Goal: Task Accomplishment & Management: Use online tool/utility

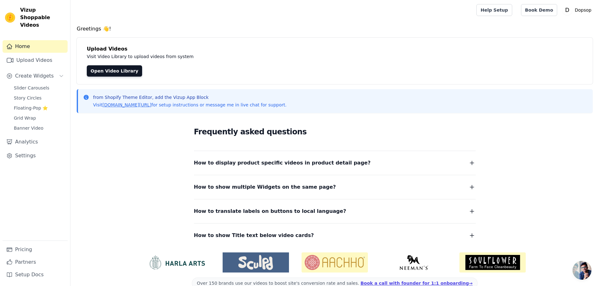
click at [463, 52] on h4 "Upload Videos" at bounding box center [335, 49] width 496 height 8
click at [38, 56] on link "Upload Videos" at bounding box center [35, 60] width 65 height 13
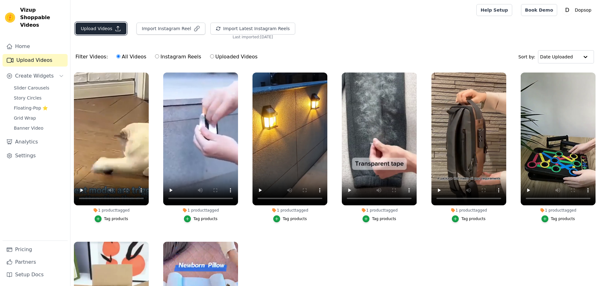
click at [91, 27] on button "Upload Videos" at bounding box center [100, 29] width 51 height 12
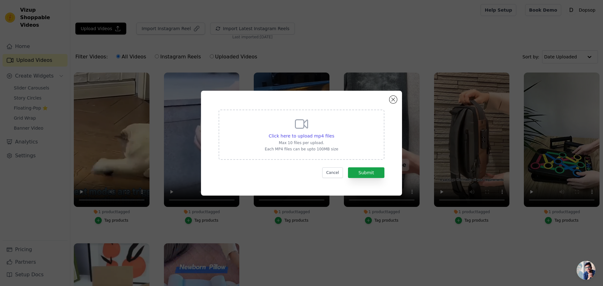
click at [331, 140] on div "Click here to upload mp4 files Max 10 files per upload. Each MP4 files can be u…" at bounding box center [302, 134] width 74 height 35
click at [334, 133] on input "Click here to upload mp4 files Max 10 files per upload. Each MP4 files can be u…" at bounding box center [334, 133] width 0 height 0
type input "C:\fakepath\123.mp4"
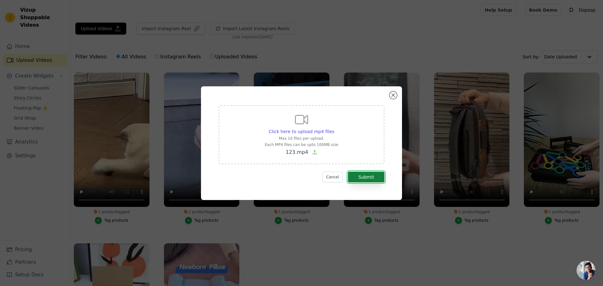
click at [370, 177] on button "Submit" at bounding box center [366, 177] width 36 height 11
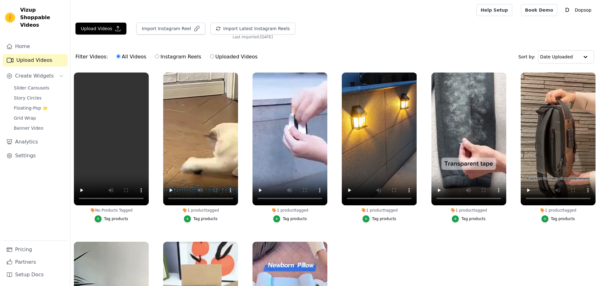
click at [107, 219] on div "Tag products" at bounding box center [116, 219] width 24 height 5
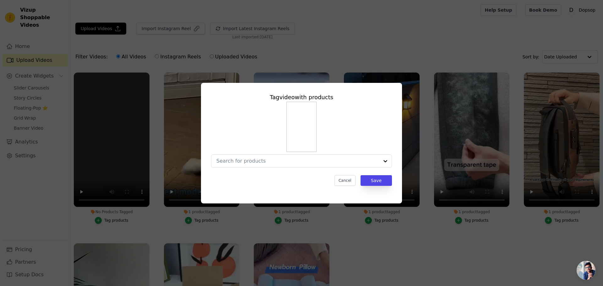
click at [263, 168] on div "Tag video with products Cancel Save" at bounding box center [301, 139] width 191 height 103
click at [263, 165] on div at bounding box center [298, 161] width 163 height 13
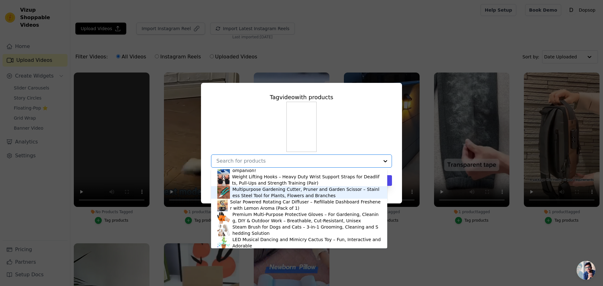
scroll to position [160, 0]
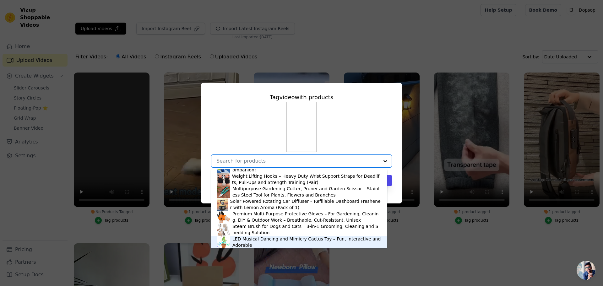
click at [250, 239] on div "LED Musical Dancing and Mimicry Cactus Toy – Fun, Interactive and Adorable" at bounding box center [307, 242] width 149 height 13
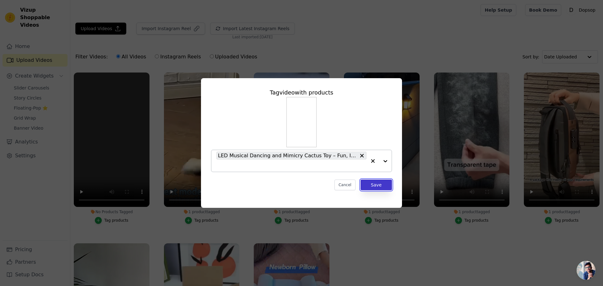
click at [378, 189] on button "Save" at bounding box center [376, 185] width 31 height 11
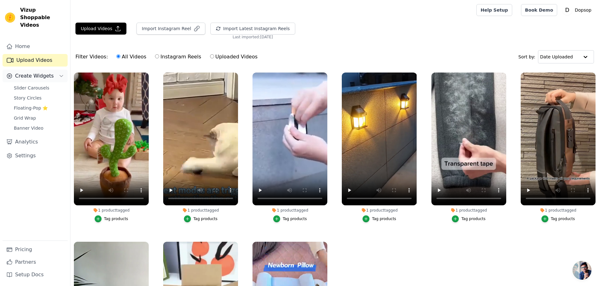
click at [25, 73] on button "Create Widgets" at bounding box center [35, 76] width 65 height 13
click at [26, 72] on span "Create Widgets" at bounding box center [34, 76] width 39 height 8
click at [28, 85] on span "Slider Carousels" at bounding box center [32, 88] width 36 height 6
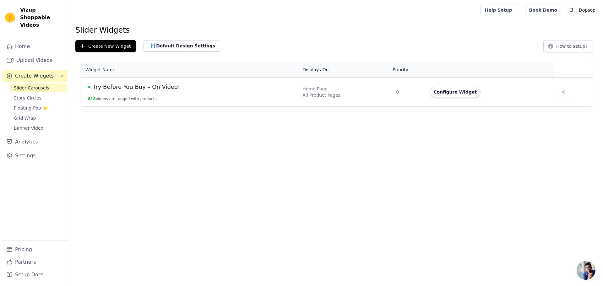
click at [143, 105] on td "Try Before You Buy – On Video! 8 / 8 videos are tagged with products." at bounding box center [189, 92] width 218 height 29
click at [148, 90] on span "Try Before You Buy – On Video!" at bounding box center [136, 87] width 87 height 9
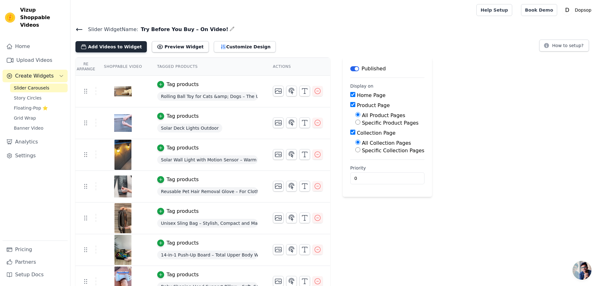
click at [111, 43] on button "Add Videos to Widget" at bounding box center [110, 46] width 71 height 11
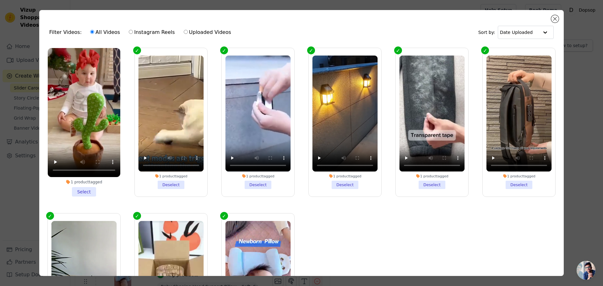
click at [85, 189] on li "1 product tagged Select" at bounding box center [84, 122] width 73 height 149
click at [0, 0] on input "1 product tagged Select" at bounding box center [0, 0] width 0 height 0
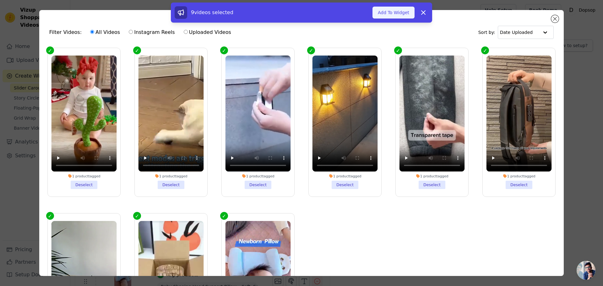
click at [396, 13] on button "Add To Widget" at bounding box center [394, 13] width 42 height 12
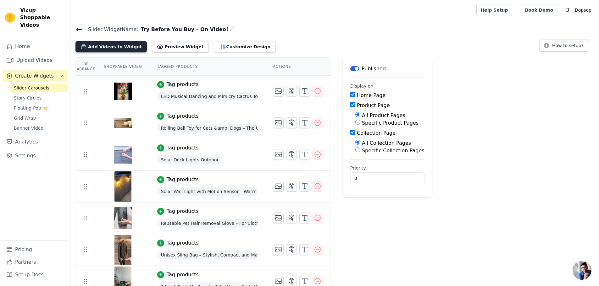
click at [93, 44] on button "Add Videos to Widget" at bounding box center [110, 46] width 71 height 11
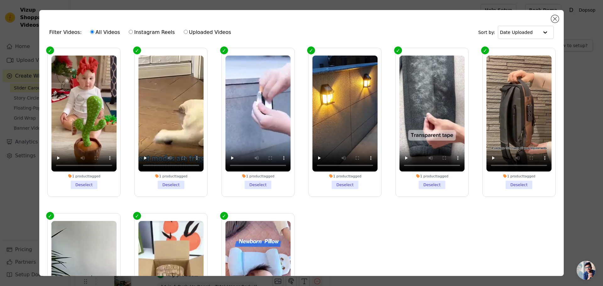
click at [20, 32] on div "Filter Videos: All Videos Instagram Reels Uploaded Videos Sort by: Date Uploade…" at bounding box center [301, 143] width 583 height 286
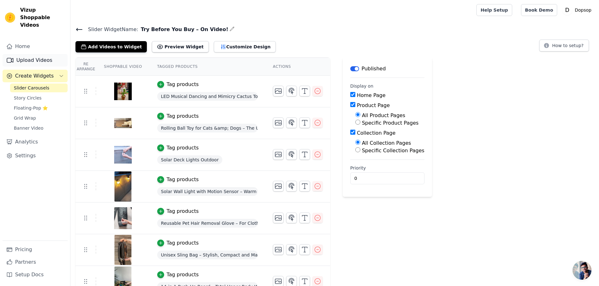
click at [27, 54] on link "Upload Videos" at bounding box center [35, 60] width 65 height 13
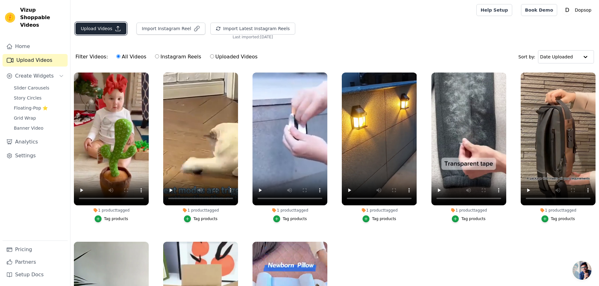
click at [111, 33] on button "Upload Videos" at bounding box center [100, 29] width 51 height 12
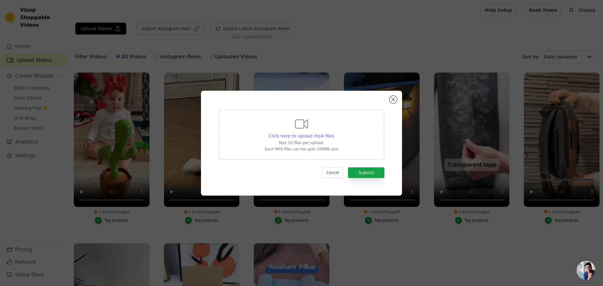
click at [316, 138] on span "Click here to upload mp4 files" at bounding box center [302, 136] width 66 height 5
click at [334, 133] on input "Click here to upload mp4 files Max 10 files per upload. Each MP4 files can be u…" at bounding box center [334, 133] width 0 height 0
type input "C:\fakepath\90a42b3bd8a82536f797651acf48cf1e.mp4"
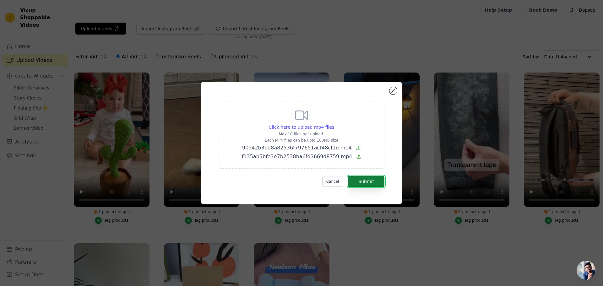
click at [369, 180] on button "Submit" at bounding box center [366, 181] width 36 height 11
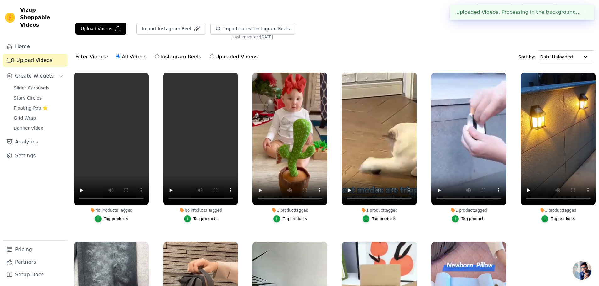
click at [194, 221] on div "Tag products" at bounding box center [205, 219] width 24 height 5
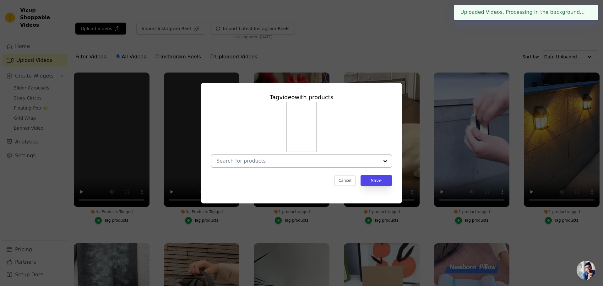
click at [265, 165] on div at bounding box center [298, 161] width 163 height 13
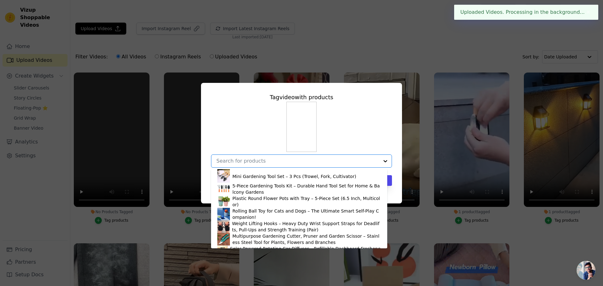
scroll to position [160, 0]
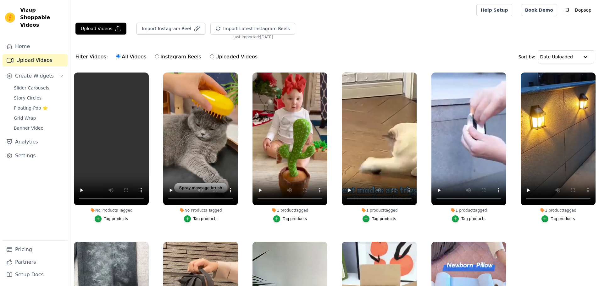
click at [201, 220] on div "Tag products" at bounding box center [205, 219] width 24 height 5
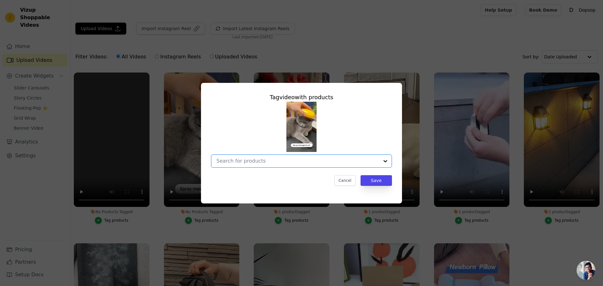
click at [269, 161] on input "No Products Tagged Tag video with products Option undefined, selected. Select i…" at bounding box center [298, 161] width 163 height 6
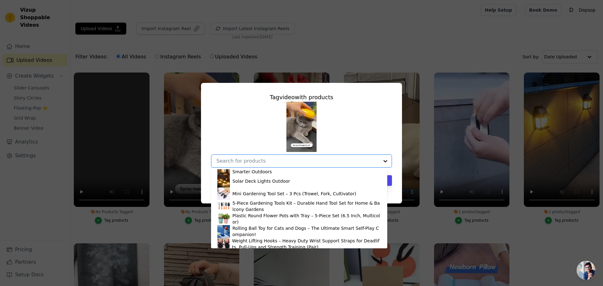
scroll to position [160, 0]
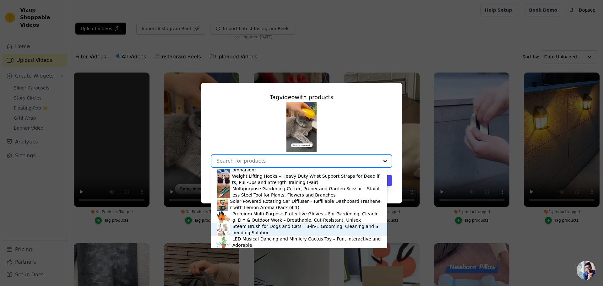
click at [251, 229] on div "Steam Brush for Dogs and Cats – 3-in-1 Grooming, Cleaning and Shedding Solution" at bounding box center [307, 229] width 149 height 13
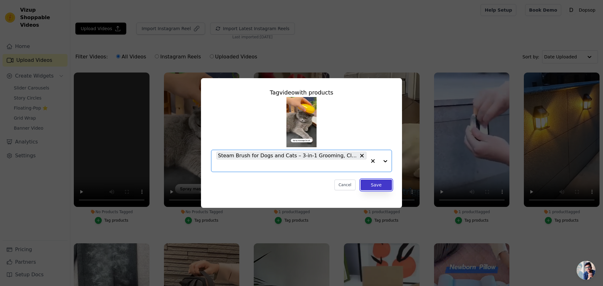
click at [372, 186] on button "Save" at bounding box center [376, 185] width 31 height 11
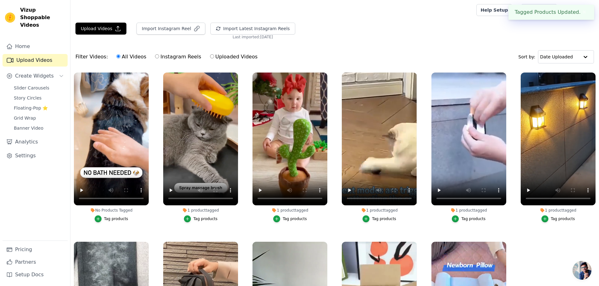
click at [108, 220] on div "Tag products" at bounding box center [116, 219] width 24 height 5
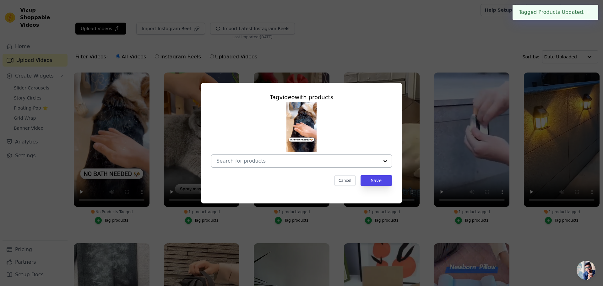
click at [268, 162] on input "No Products Tagged Tag video with products Cancel Save Tag products" at bounding box center [298, 161] width 163 height 6
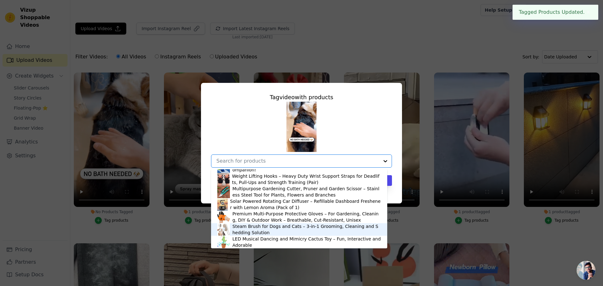
click at [246, 228] on div "Steam Brush for Dogs and Cats – 3-in-1 Grooming, Cleaning and Shedding Solution" at bounding box center [307, 229] width 149 height 13
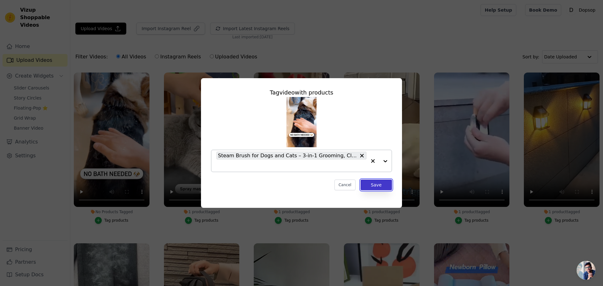
click at [380, 188] on button "Save" at bounding box center [376, 185] width 31 height 11
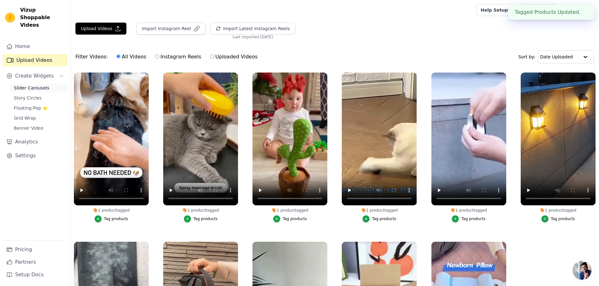
click at [20, 85] on span "Slider Carousels" at bounding box center [32, 88] width 36 height 6
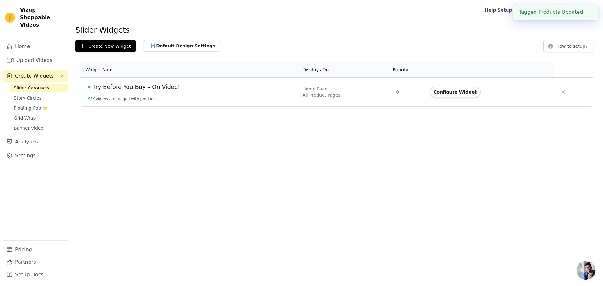
click at [113, 83] on span "Try Before You Buy – On Video!" at bounding box center [136, 87] width 87 height 9
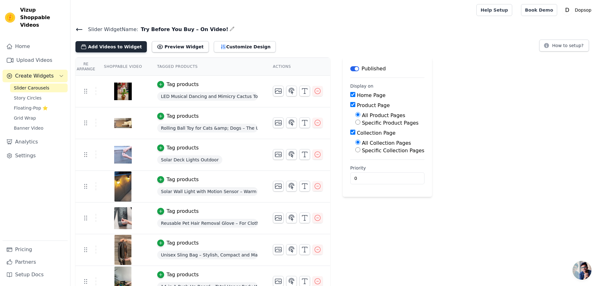
click at [108, 47] on button "Add Videos to Widget" at bounding box center [110, 46] width 71 height 11
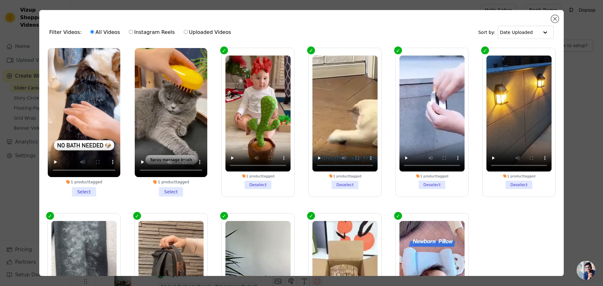
click at [86, 190] on li "1 product tagged Select" at bounding box center [84, 122] width 73 height 149
click at [0, 0] on input "1 product tagged Select" at bounding box center [0, 0] width 0 height 0
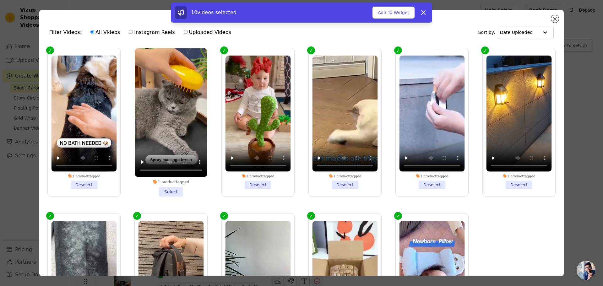
click at [165, 187] on li "1 product tagged Select" at bounding box center [171, 122] width 73 height 149
click at [0, 0] on input "1 product tagged Select" at bounding box center [0, 0] width 0 height 0
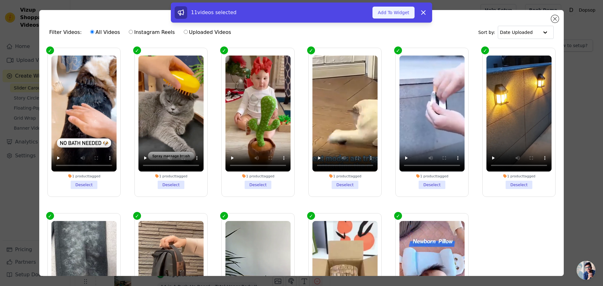
click at [397, 14] on button "Add To Widget" at bounding box center [394, 13] width 42 height 12
